Goal: Book appointment/travel/reservation

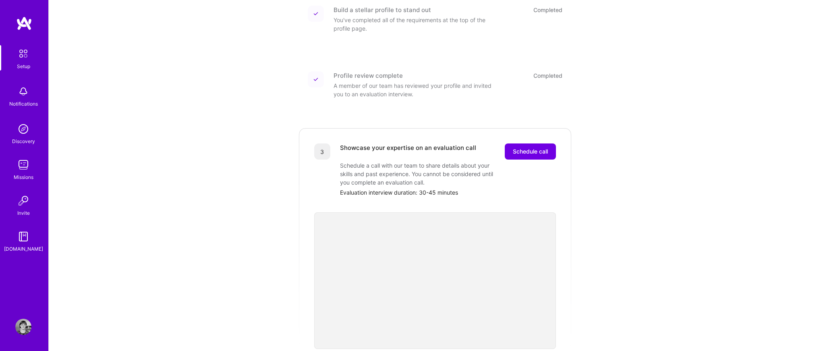
scroll to position [149, 0]
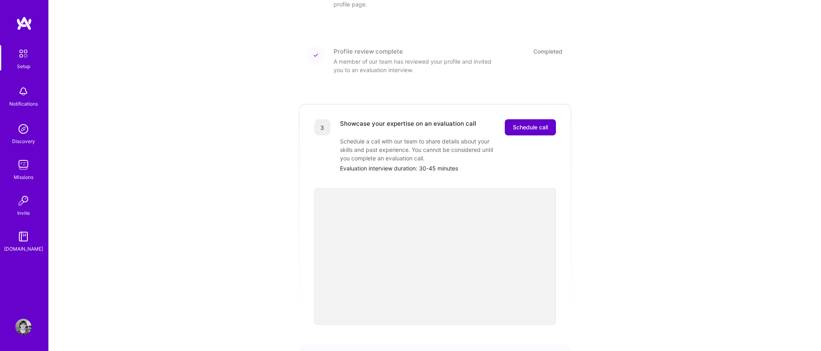
click at [537, 123] on span "Schedule call" at bounding box center [530, 127] width 35 height 8
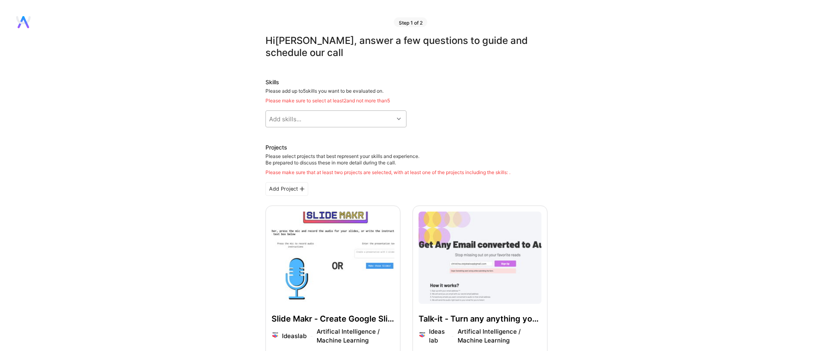
click at [349, 114] on div "Add skills..." at bounding box center [330, 119] width 128 height 16
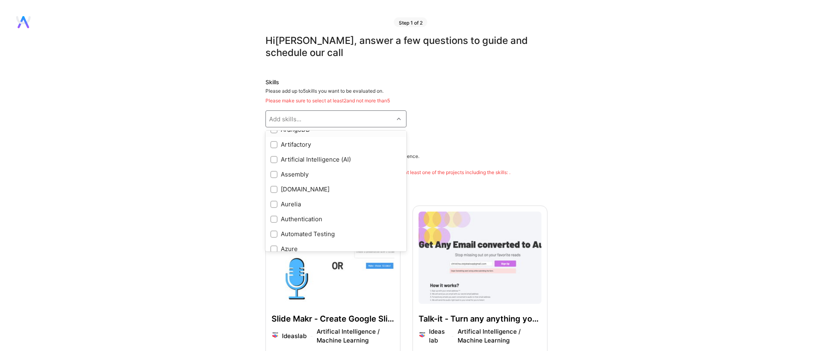
scroll to position [471, 0]
click at [326, 191] on div "Artificial Intelligence (AI)" at bounding box center [335, 191] width 131 height 8
checkbox input "true"
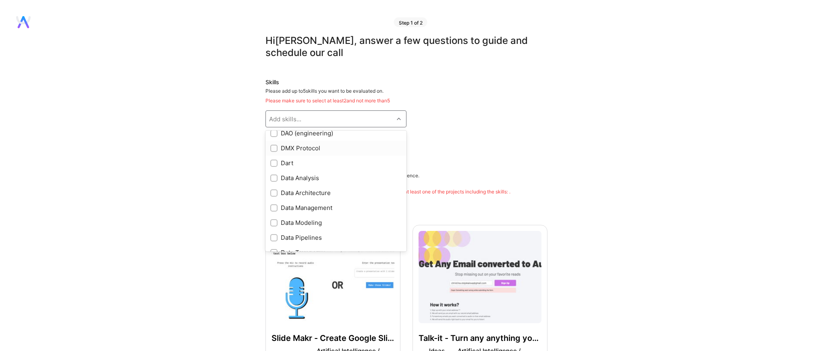
scroll to position [1109, 0]
click at [312, 163] on div "Data Analysis" at bounding box center [335, 163] width 131 height 8
checkbox input "true"
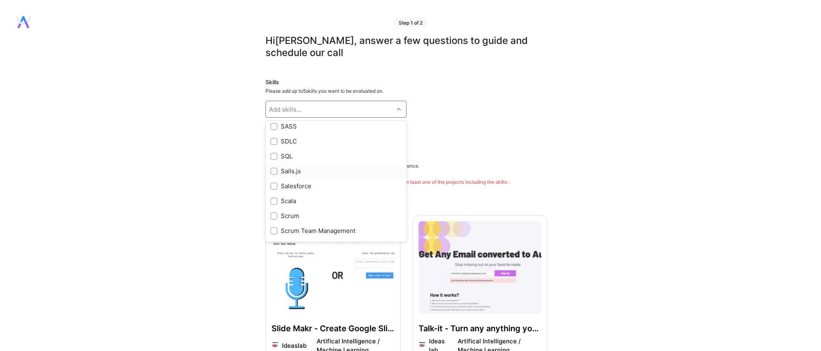
scroll to position [3763, 0]
click at [277, 155] on div at bounding box center [273, 153] width 7 height 7
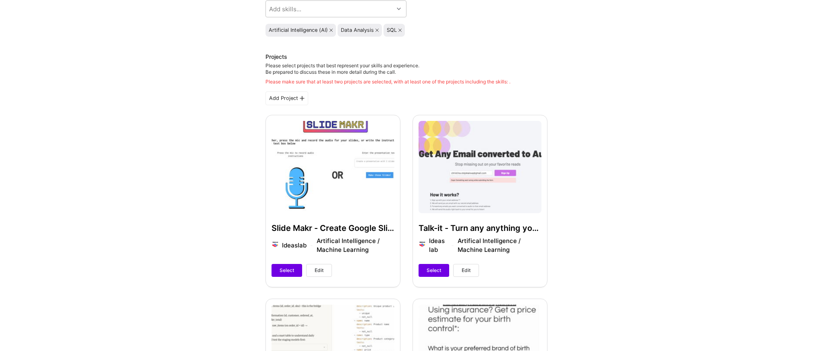
scroll to position [141, 0]
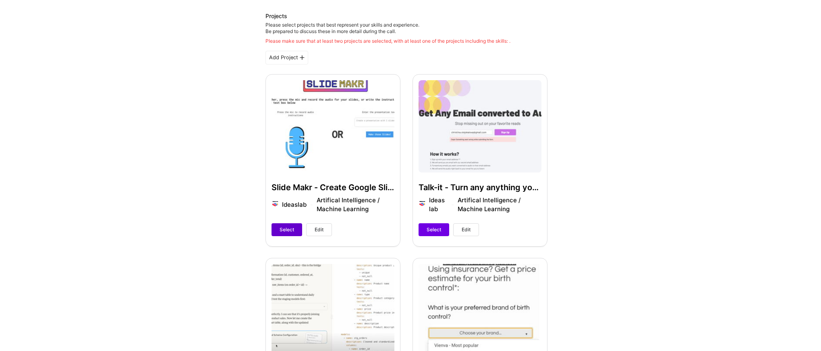
click at [287, 227] on span "Select" at bounding box center [287, 229] width 15 height 7
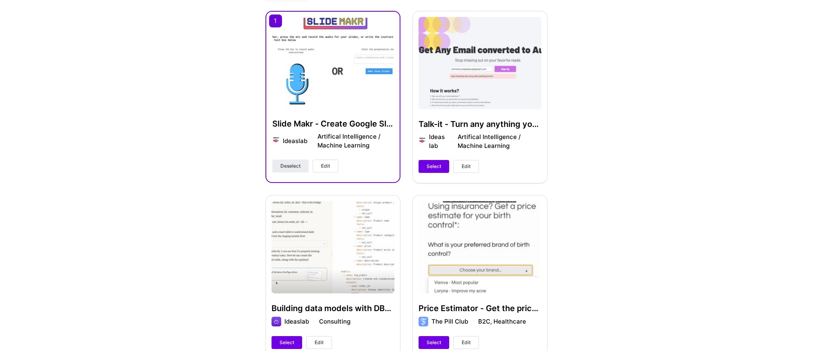
scroll to position [232, 0]
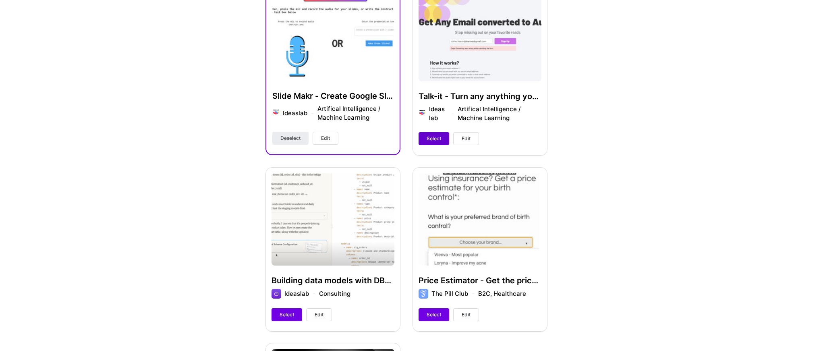
click at [431, 142] on button "Select" at bounding box center [434, 138] width 31 height 13
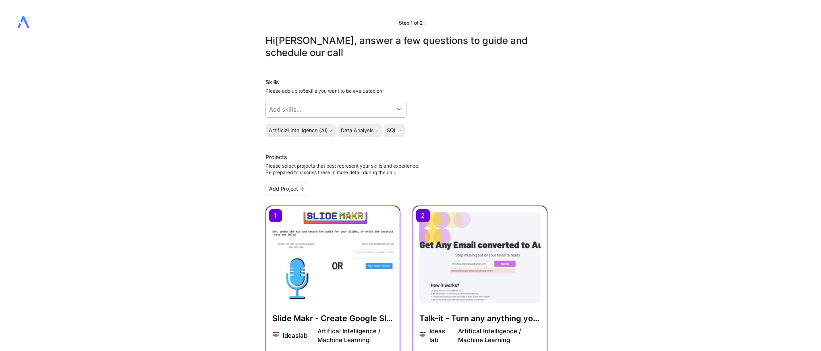
scroll to position [20, 0]
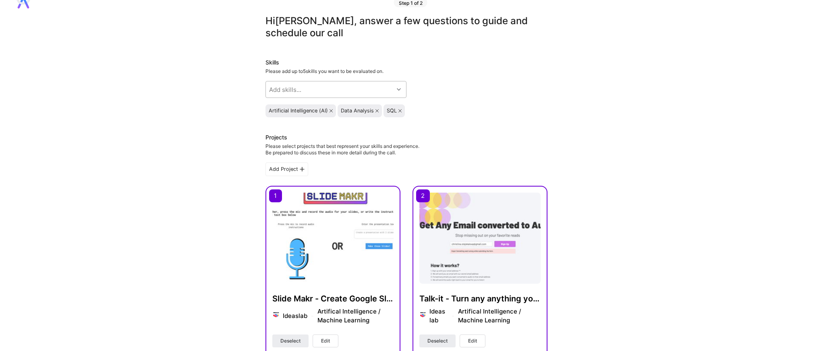
click at [333, 89] on div "Add skills..." at bounding box center [330, 89] width 128 height 16
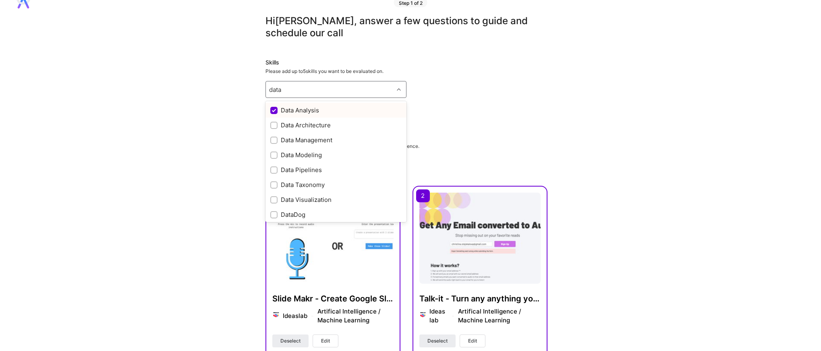
scroll to position [17, 0]
type input "data"
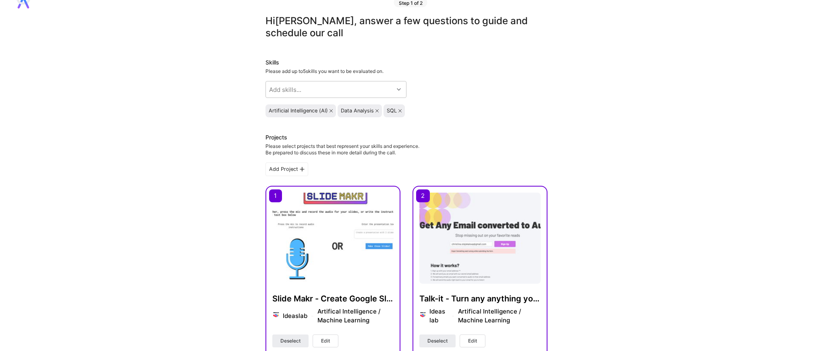
click at [470, 91] on div "Skills Please add up to 5 skills you want to be evaluated on. Add skills... Art…" at bounding box center [407, 87] width 282 height 59
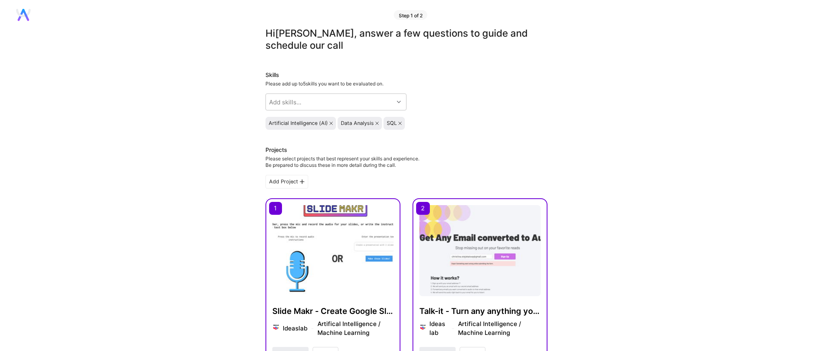
scroll to position [0, 0]
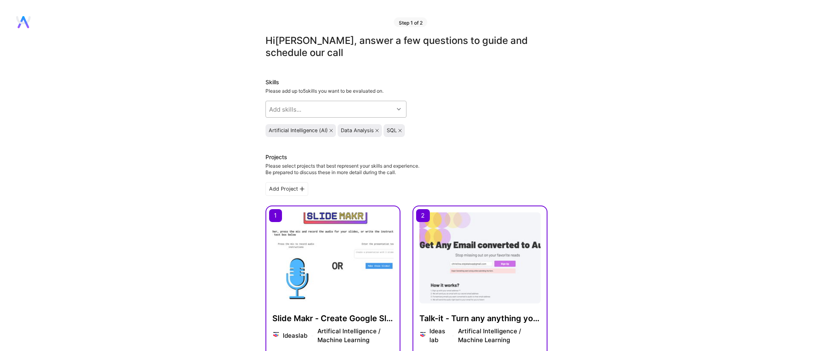
click at [294, 110] on div "Add skills..." at bounding box center [285, 109] width 32 height 8
type input "m"
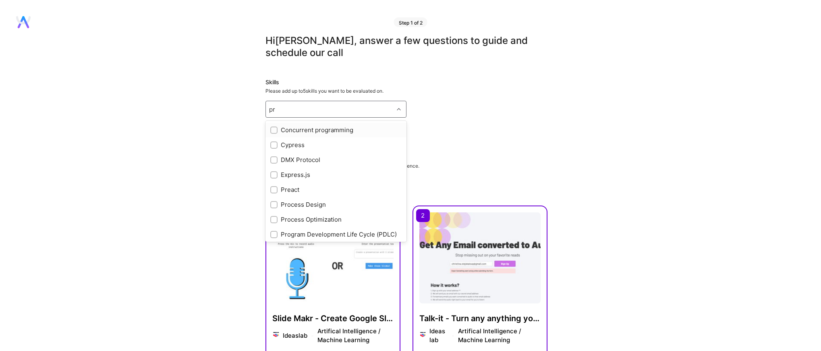
type input "p"
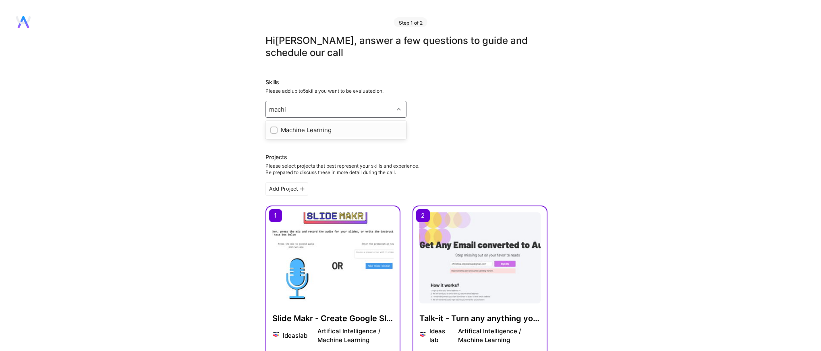
type input "machin"
click at [307, 135] on div "Machine Learning" at bounding box center [336, 129] width 141 height 15
checkbox input "true"
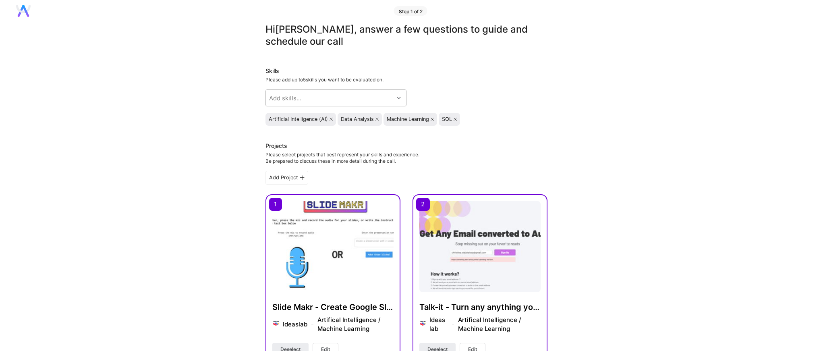
scroll to position [10, 0]
click at [436, 119] on div "Machine Learning" at bounding box center [411, 120] width 54 height 13
click at [434, 119] on icon at bounding box center [432, 119] width 3 height 3
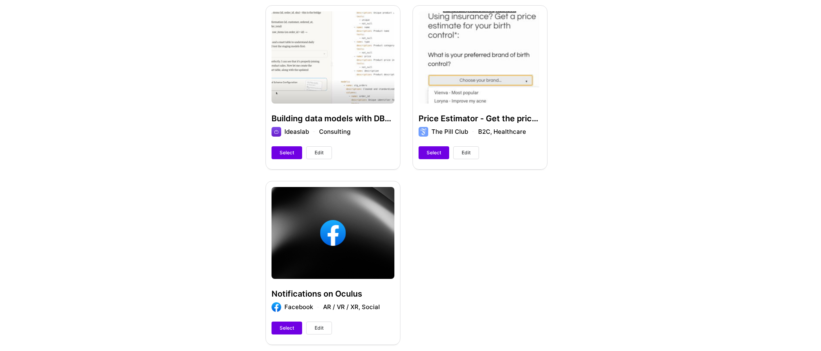
scroll to position [679, 0]
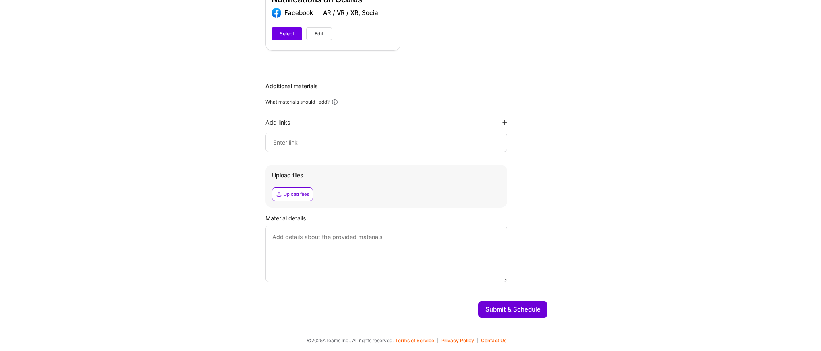
click at [508, 312] on button "Submit & Schedule" at bounding box center [512, 309] width 69 height 16
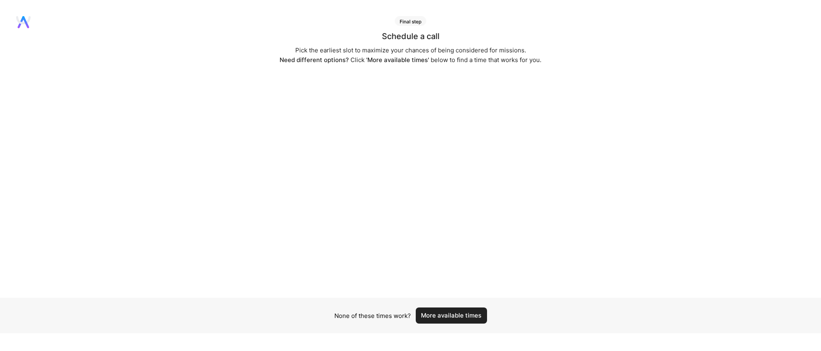
click at [441, 317] on button "More available times" at bounding box center [451, 315] width 71 height 16
click at [440, 320] on button "More available times" at bounding box center [451, 320] width 71 height 16
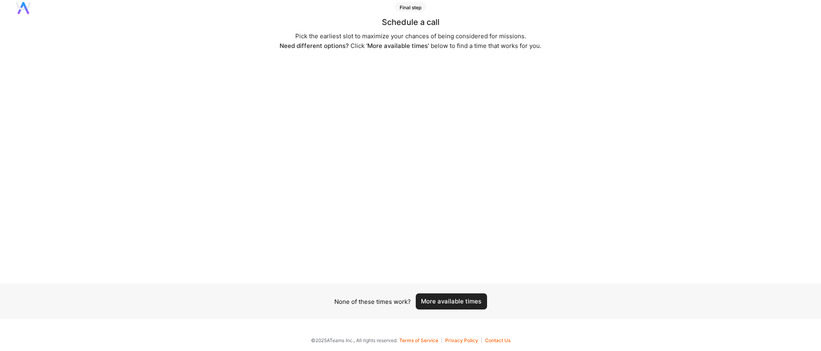
click at [432, 304] on button "More available times" at bounding box center [451, 301] width 71 height 16
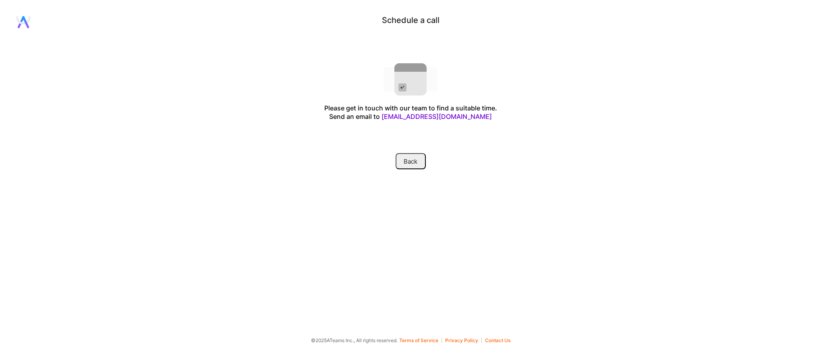
scroll to position [0, 0]
click at [403, 159] on button "Back" at bounding box center [411, 161] width 30 height 16
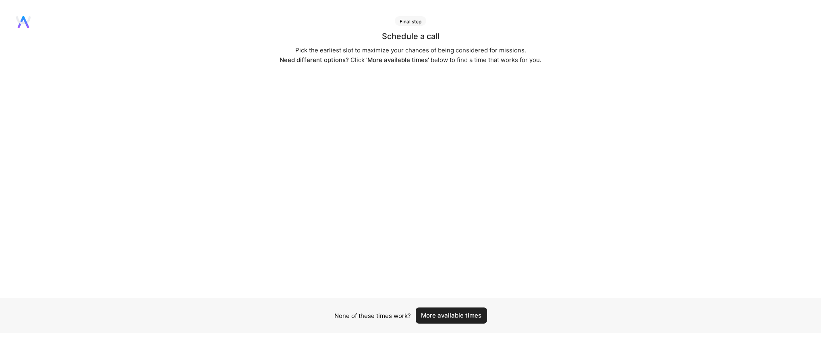
click at [455, 320] on button "More available times" at bounding box center [451, 315] width 71 height 16
click at [429, 320] on button "More available times" at bounding box center [451, 320] width 71 height 16
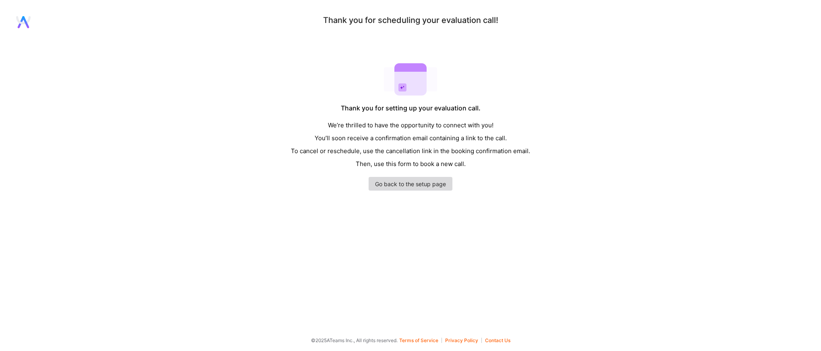
click at [402, 183] on link "Go back to the setup page" at bounding box center [411, 184] width 84 height 14
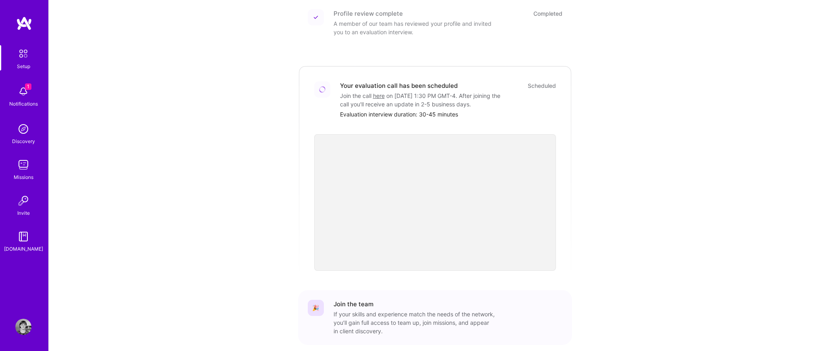
scroll to position [185, 0]
click at [28, 106] on div "Notifications" at bounding box center [23, 104] width 29 height 8
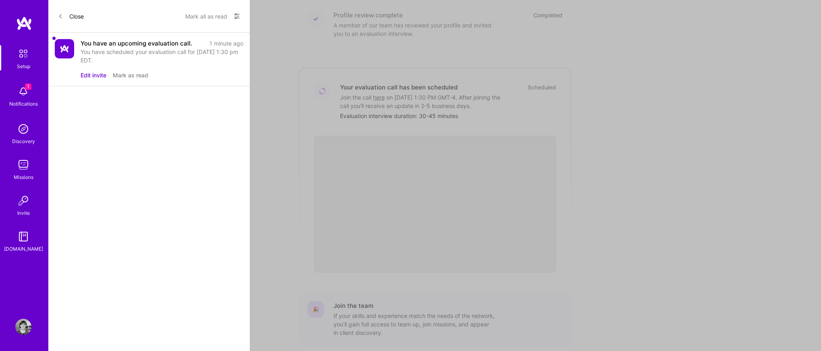
click at [145, 46] on div "You have an upcoming evaluation call." at bounding box center [137, 43] width 112 height 8
click at [92, 75] on button "Edit invite" at bounding box center [94, 75] width 26 height 8
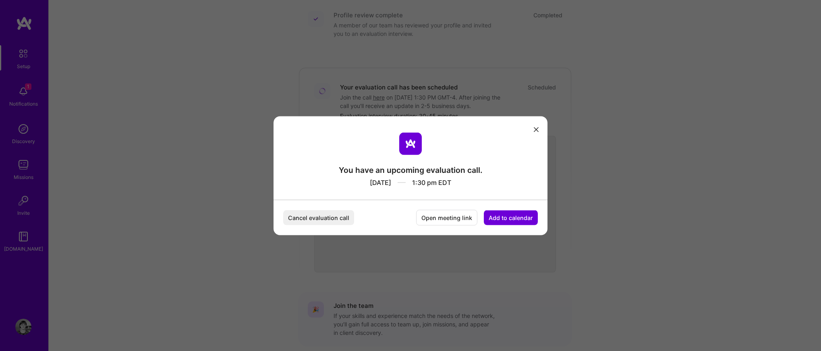
click at [517, 220] on button "Add to calendar" at bounding box center [511, 217] width 54 height 15
click at [507, 158] on div "Google Calendar" at bounding box center [501, 157] width 67 height 16
